Goal: Task Accomplishment & Management: Complete application form

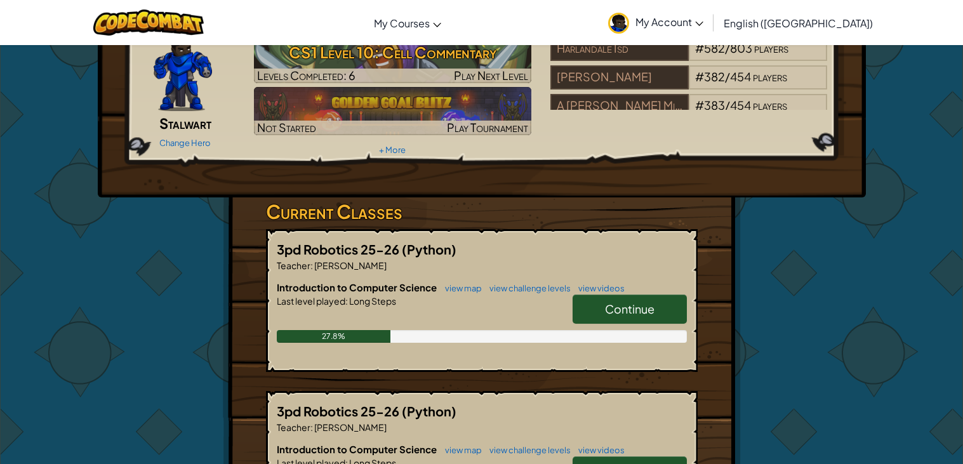
scroll to position [86, 0]
